Goal: Information Seeking & Learning: Find specific fact

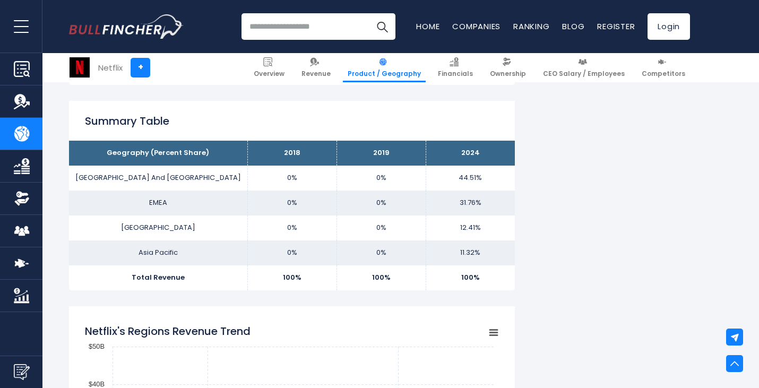
scroll to position [690, 0]
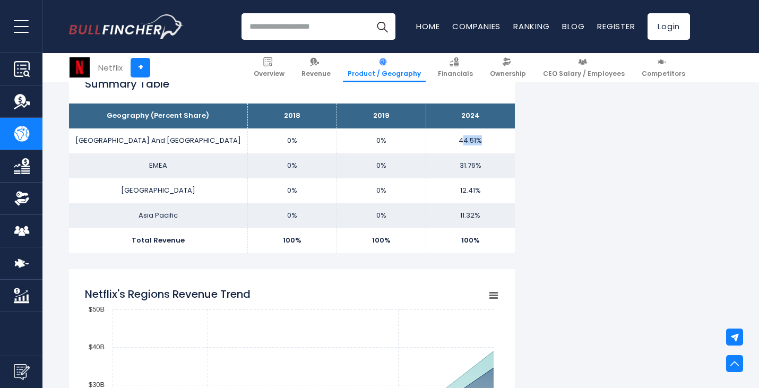
drag, startPoint x: 465, startPoint y: 141, endPoint x: 484, endPoint y: 145, distance: 18.9
click at [480, 145] on td "44.51%" at bounding box center [469, 140] width 89 height 25
click at [488, 144] on td "44.51%" at bounding box center [469, 140] width 89 height 25
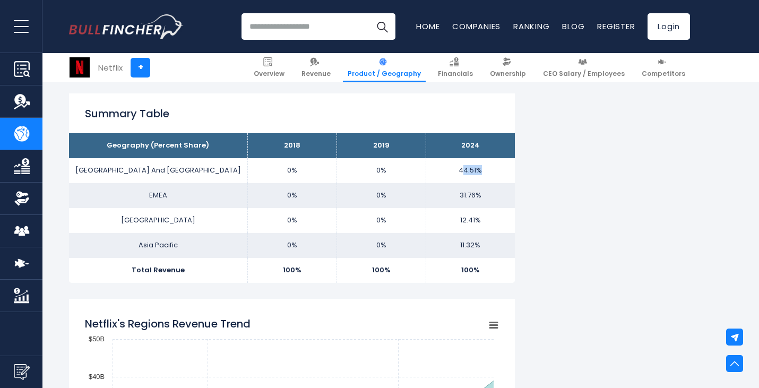
scroll to position [637, 0]
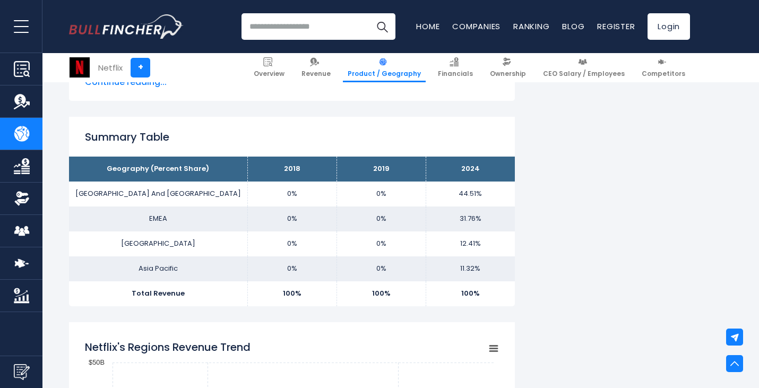
click at [442, 168] on th "2024" at bounding box center [469, 169] width 89 height 25
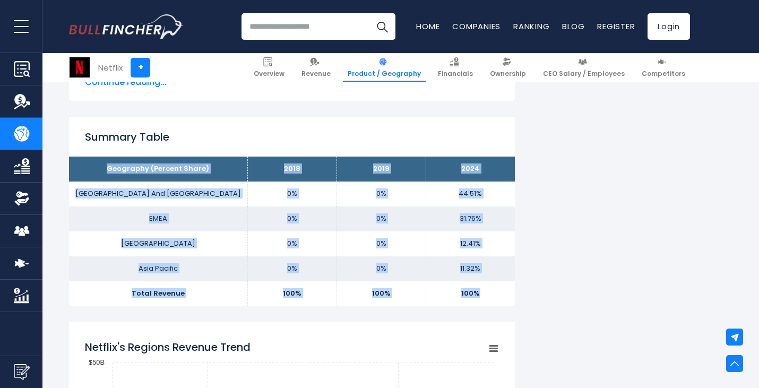
drag, startPoint x: 103, startPoint y: 169, endPoint x: 497, endPoint y: 287, distance: 411.0
click at [497, 287] on tbody "Geography (Percent Share) 2018 2019 2024 [GEOGRAPHIC_DATA] And Canada 0% 0% EME…" at bounding box center [292, 231] width 446 height 149
copy tbody "Geography (Percent Share) 2018 2019 2024 [GEOGRAPHIC_DATA] And [GEOGRAPHIC_DATA…"
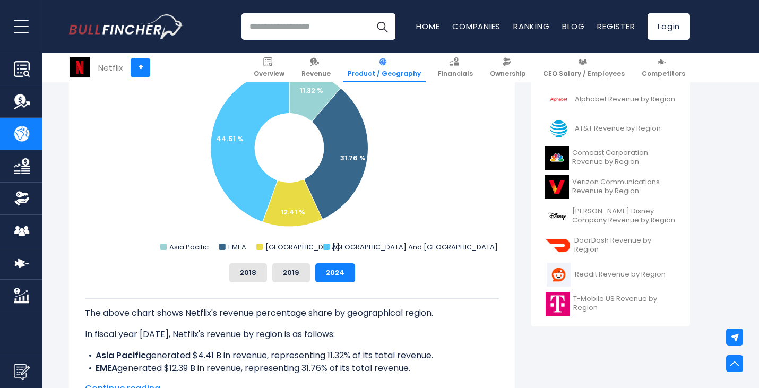
scroll to position [318, 0]
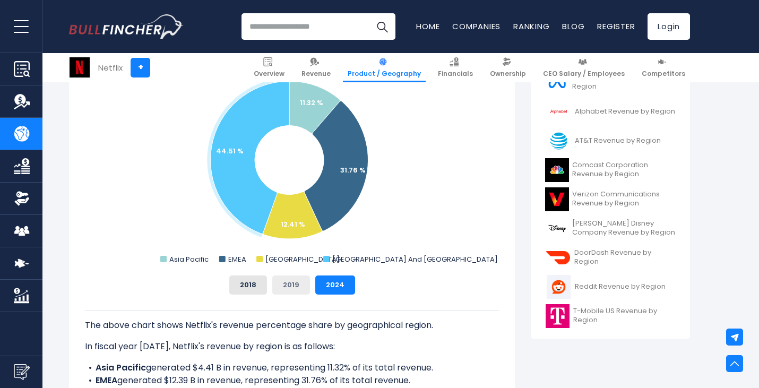
click at [305, 285] on button "2019" at bounding box center [291, 284] width 38 height 19
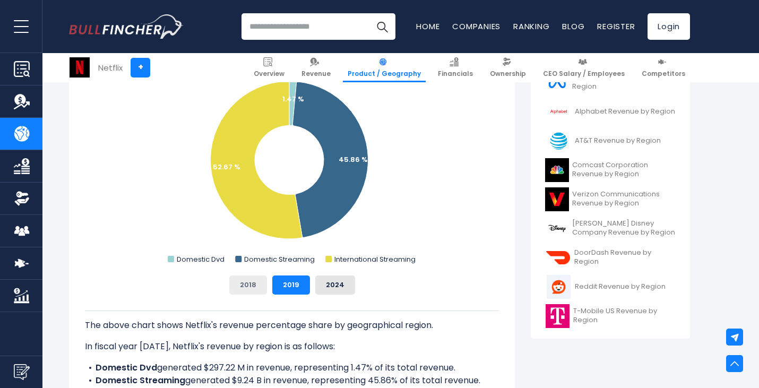
click at [256, 285] on button "2018" at bounding box center [248, 284] width 38 height 19
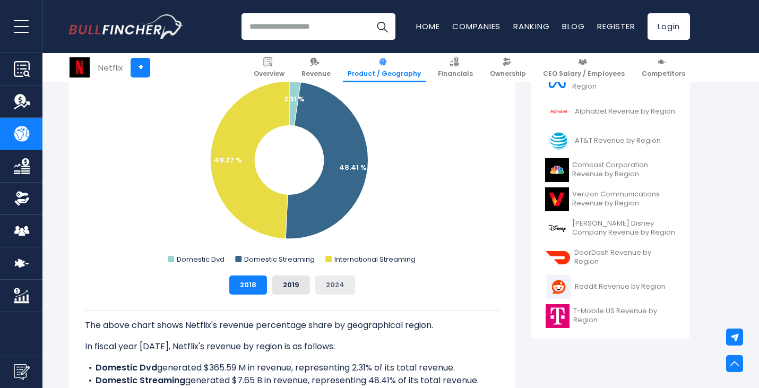
click at [336, 289] on button "2024" at bounding box center [335, 284] width 40 height 19
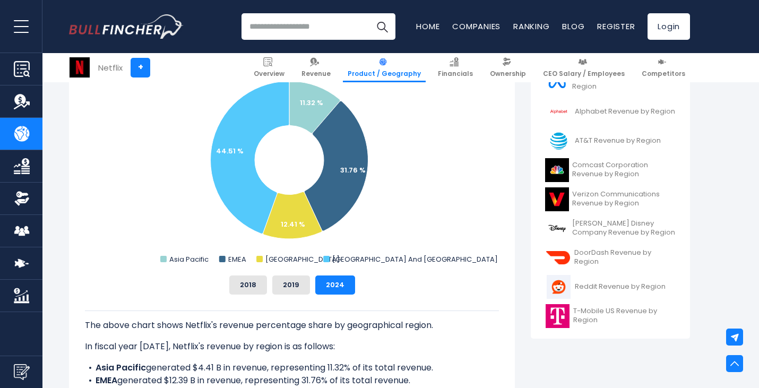
scroll to position [265, 0]
